Goal: Find specific page/section: Find specific page/section

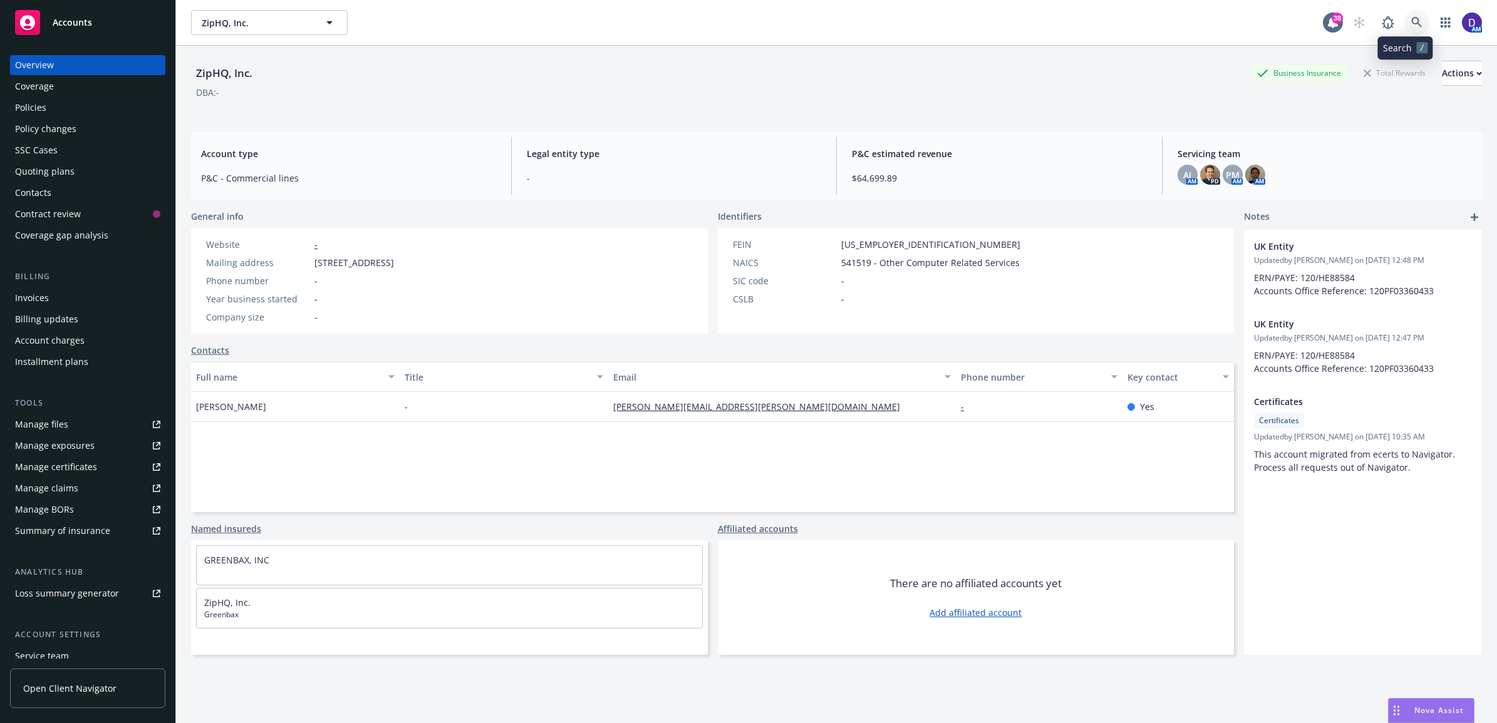
click at [1411, 21] on icon at bounding box center [1416, 22] width 11 height 11
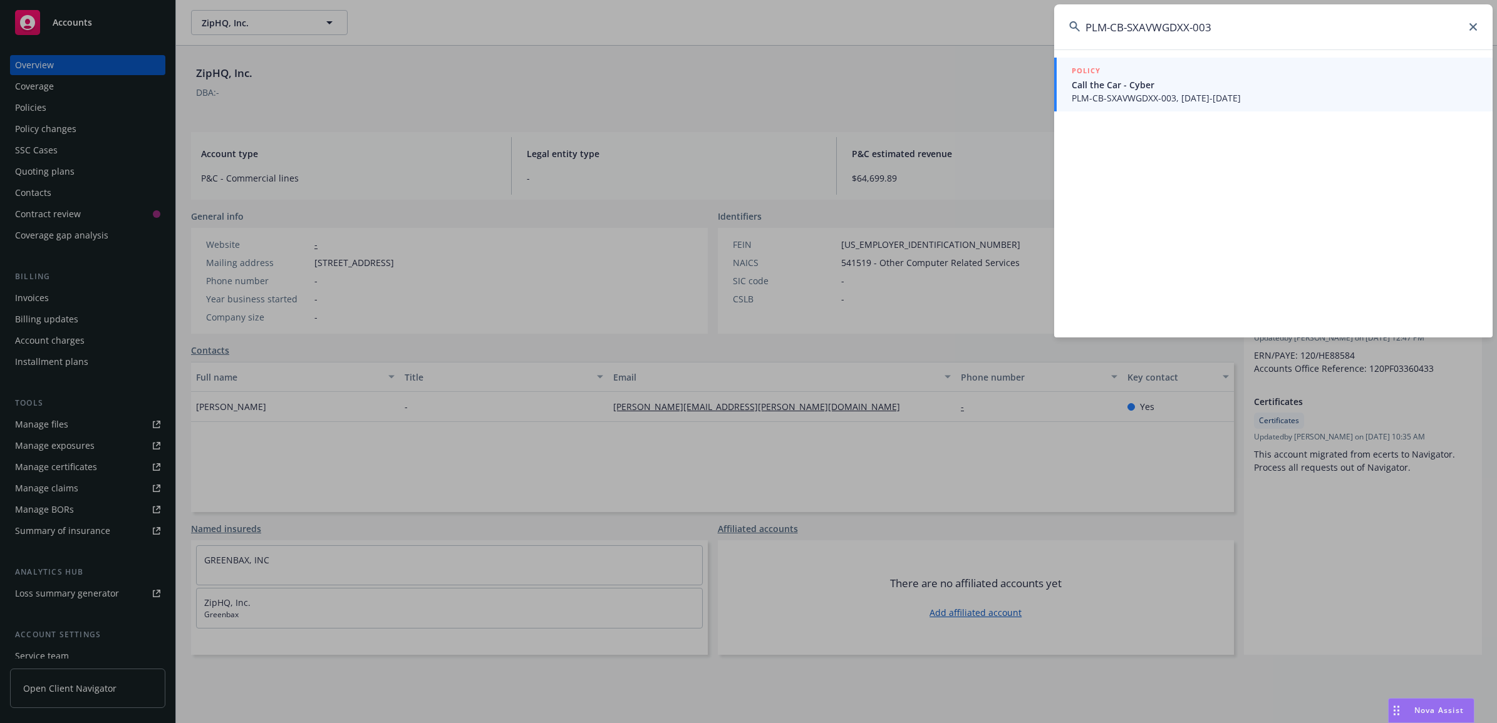
type input "PLM-CB-SXAVWGDXX-003"
click at [1179, 86] on span "Call the Car - Cyber" at bounding box center [1274, 84] width 406 height 13
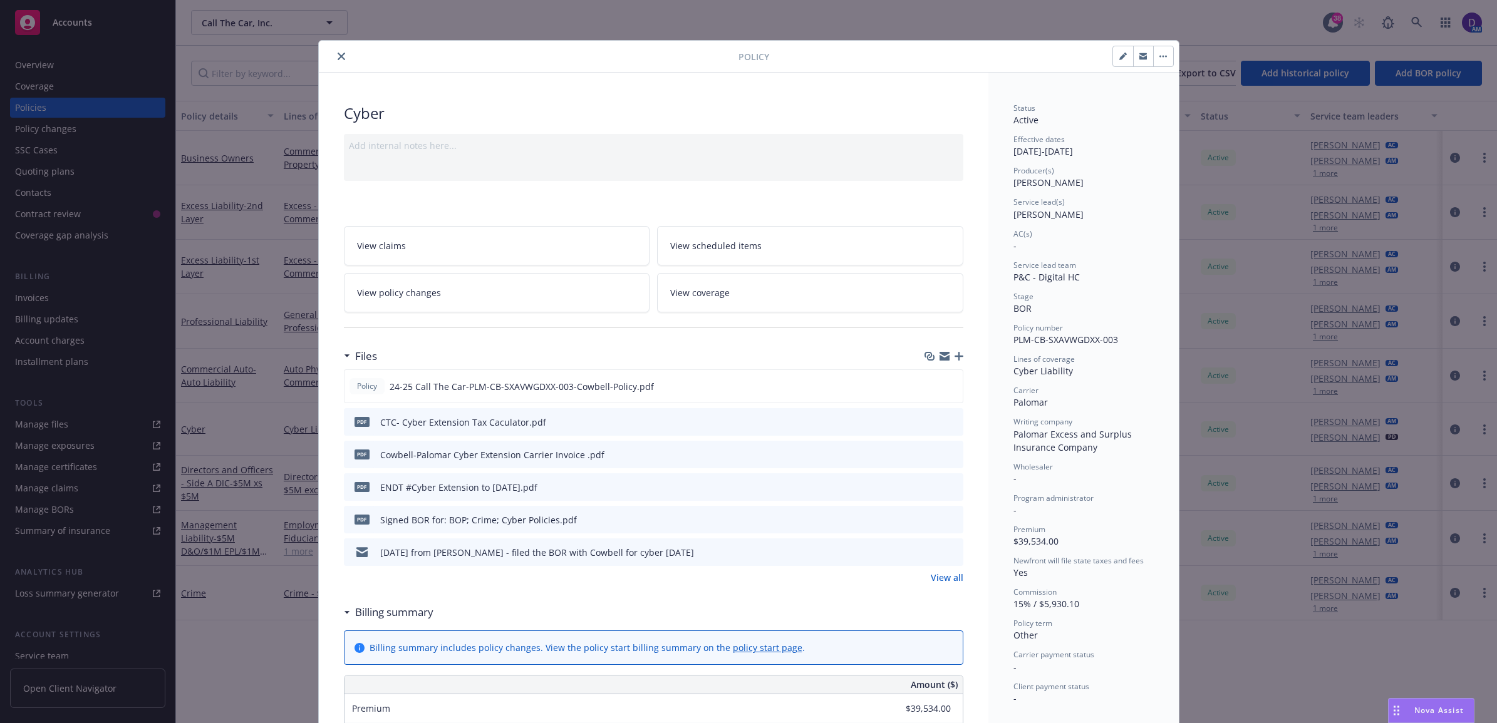
scroll to position [78, 0]
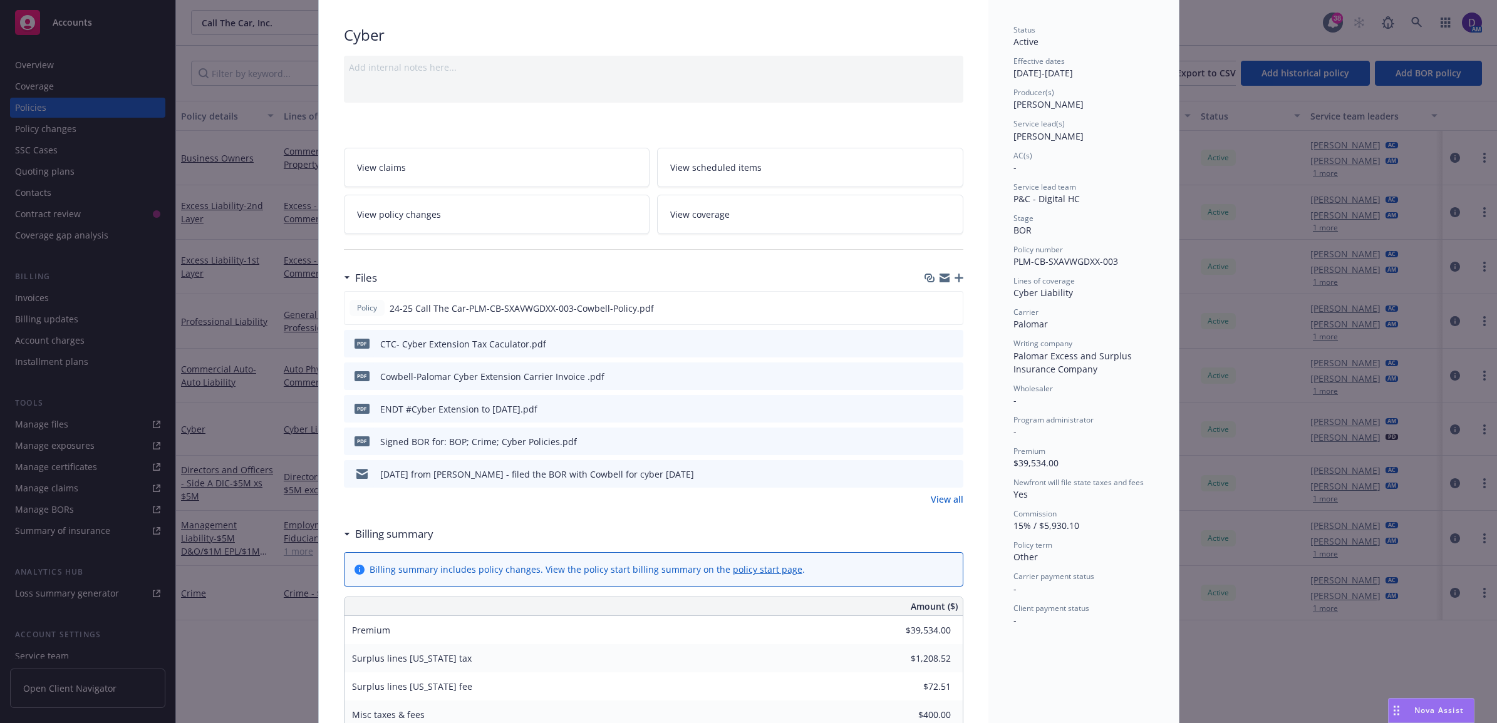
drag, startPoint x: 1084, startPoint y: 137, endPoint x: 989, endPoint y: 132, distance: 94.7
click at [989, 132] on div "Status Active Effective dates [DATE] - [DATE] Producer(s) [PERSON_NAME] Service…" at bounding box center [1083, 604] width 190 height 1221
copy span "[PERSON_NAME]"
click at [406, 612] on div at bounding box center [390, 606] width 93 height 18
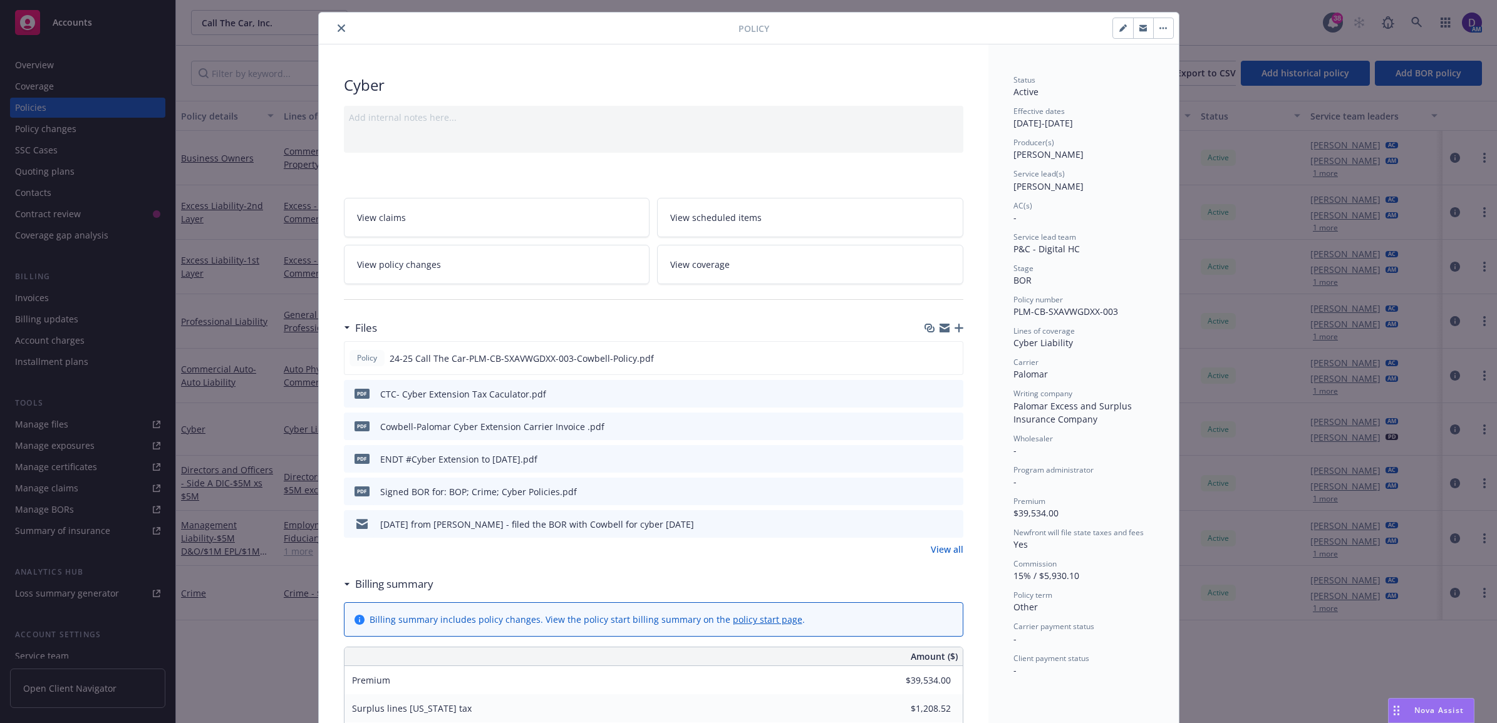
scroll to position [0, 0]
